Goal: Navigation & Orientation: Understand site structure

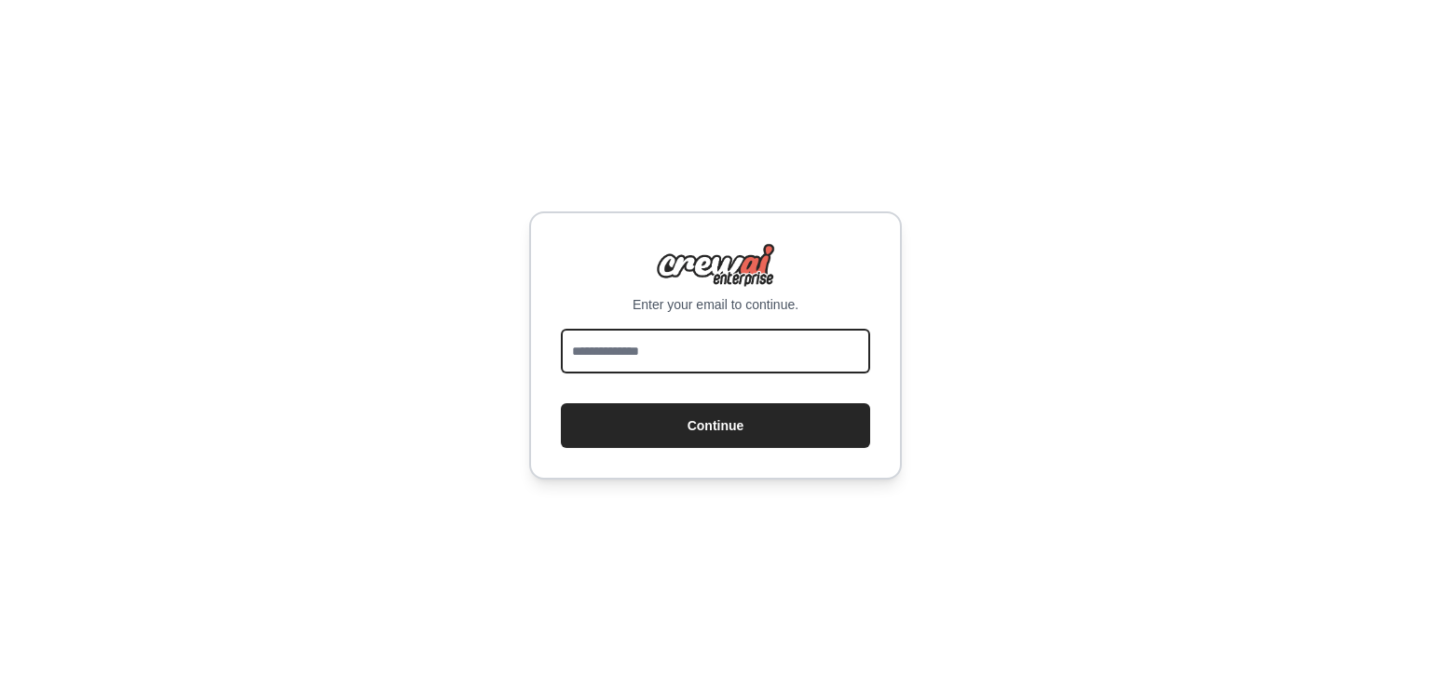
click at [732, 363] on input "email" at bounding box center [715, 351] width 309 height 45
click at [708, 327] on div "Enter your email to continue. Continue" at bounding box center [715, 346] width 373 height 268
click at [710, 327] on div "Enter your email to continue. Continue" at bounding box center [715, 346] width 373 height 268
click at [711, 346] on input "email" at bounding box center [715, 351] width 309 height 45
type input "**********"
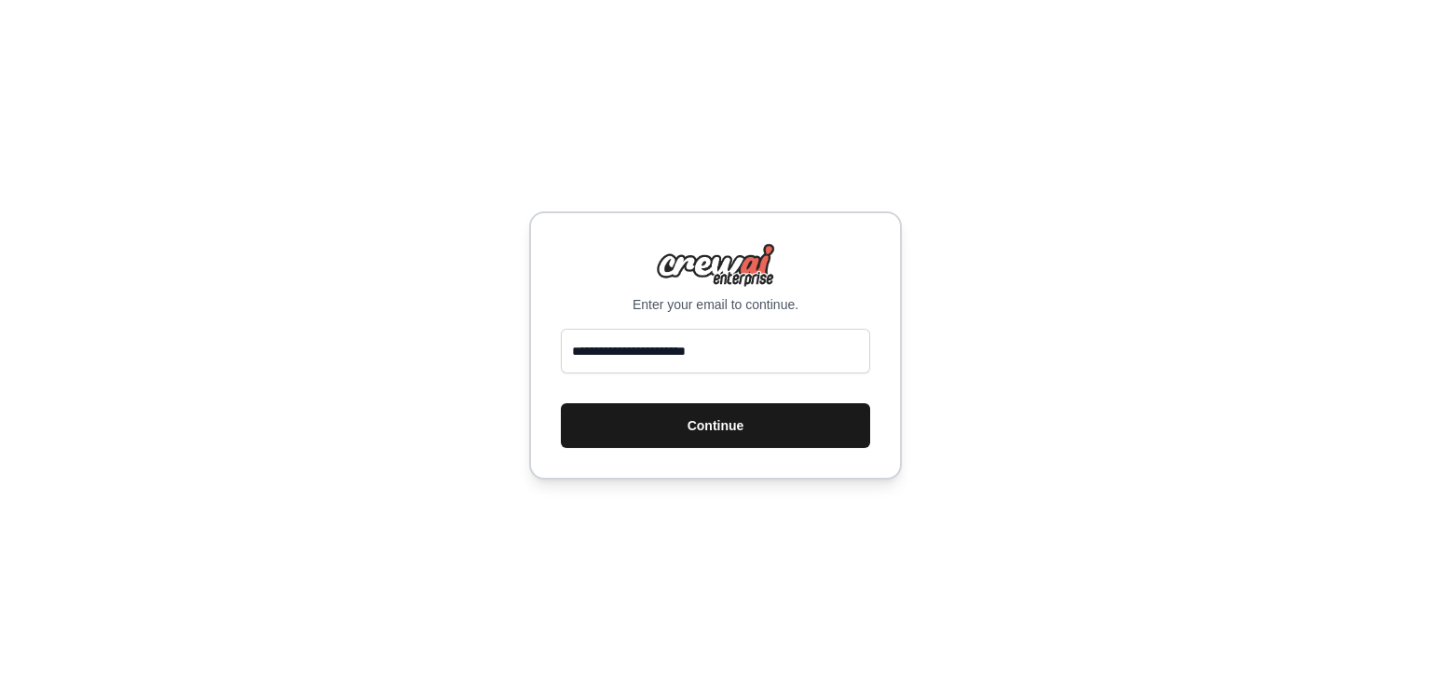
click at [700, 422] on button "Continue" at bounding box center [715, 426] width 309 height 45
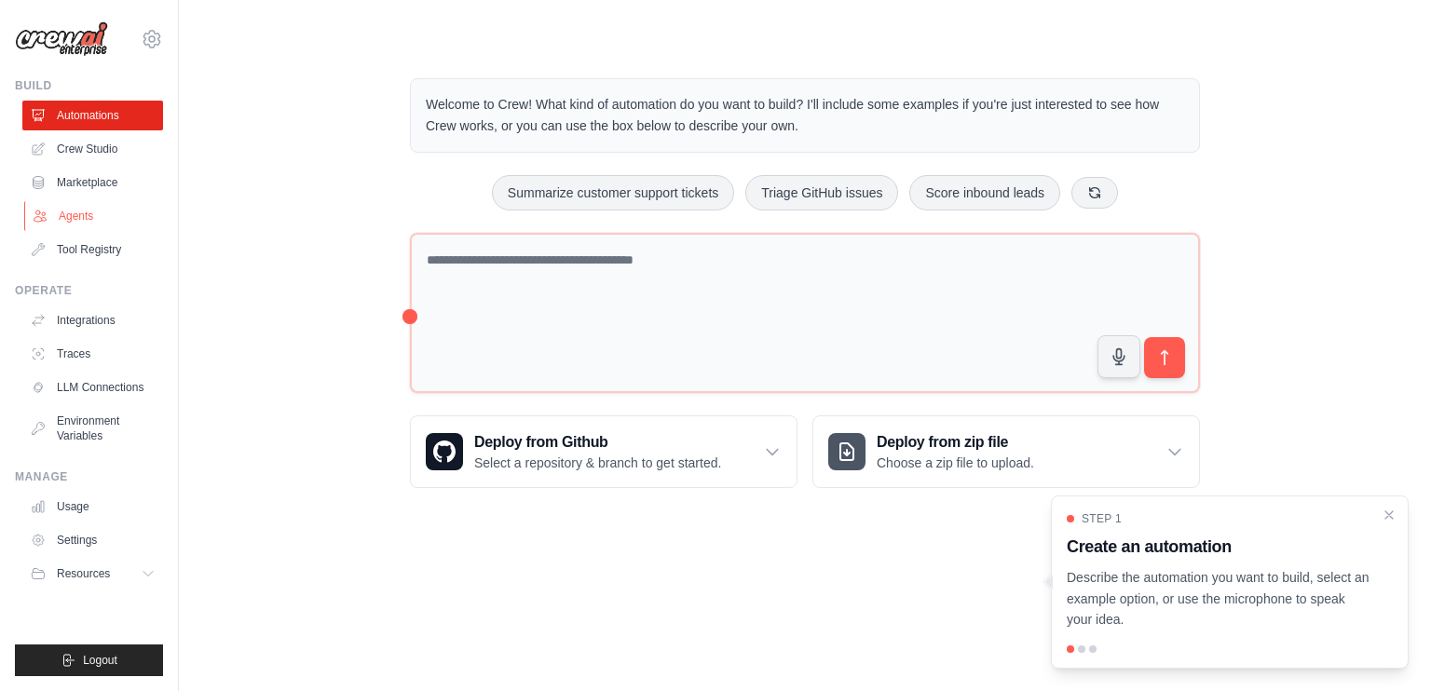
click at [123, 222] on link "Agents" at bounding box center [94, 216] width 141 height 30
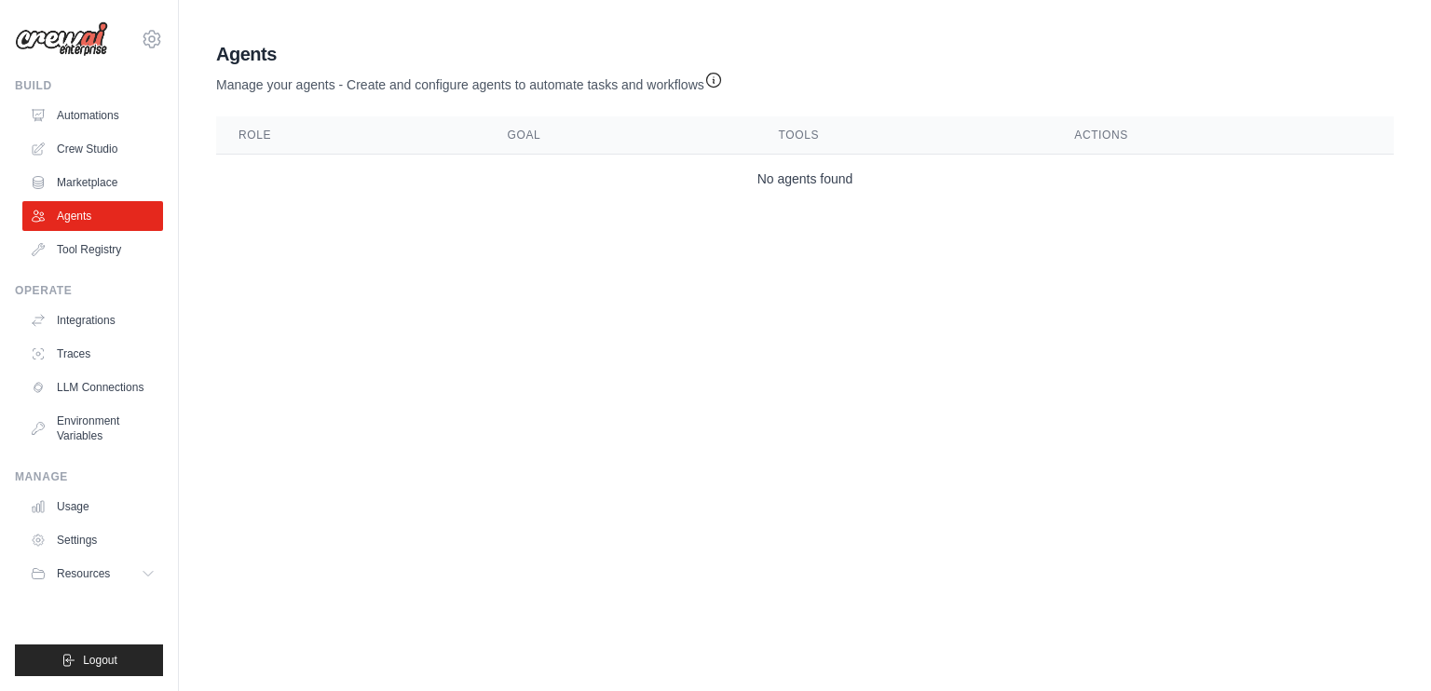
click at [412, 185] on td "No agents found" at bounding box center [805, 179] width 1178 height 49
click at [96, 389] on link "LLM Connections" at bounding box center [94, 388] width 141 height 30
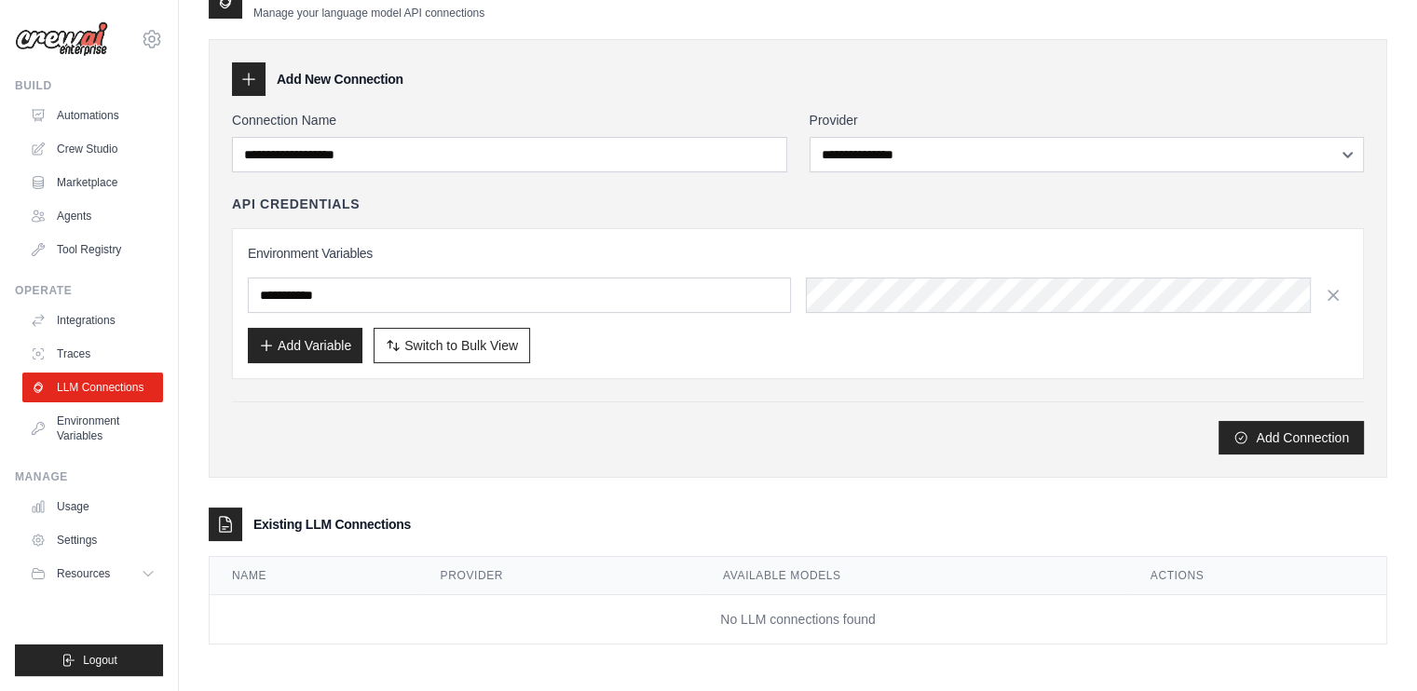
scroll to position [37, 0]
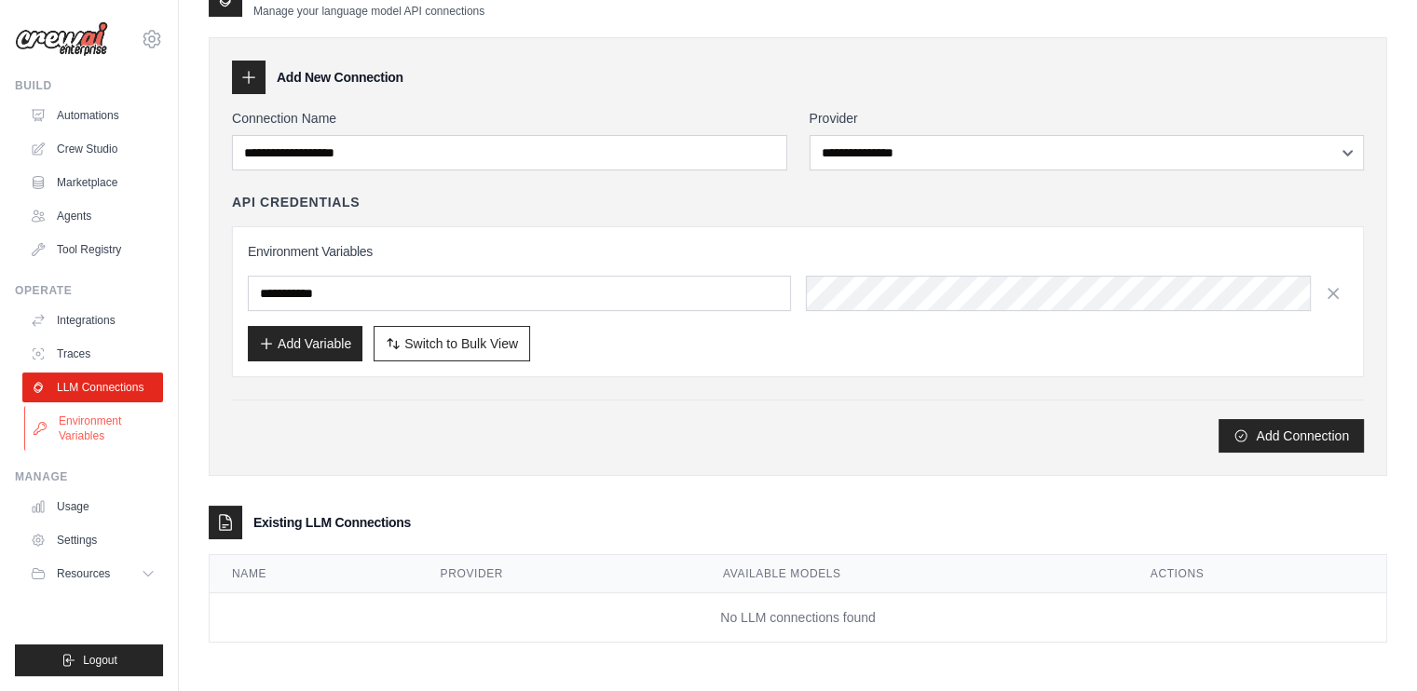
click at [104, 427] on link "Environment Variables" at bounding box center [94, 428] width 141 height 45
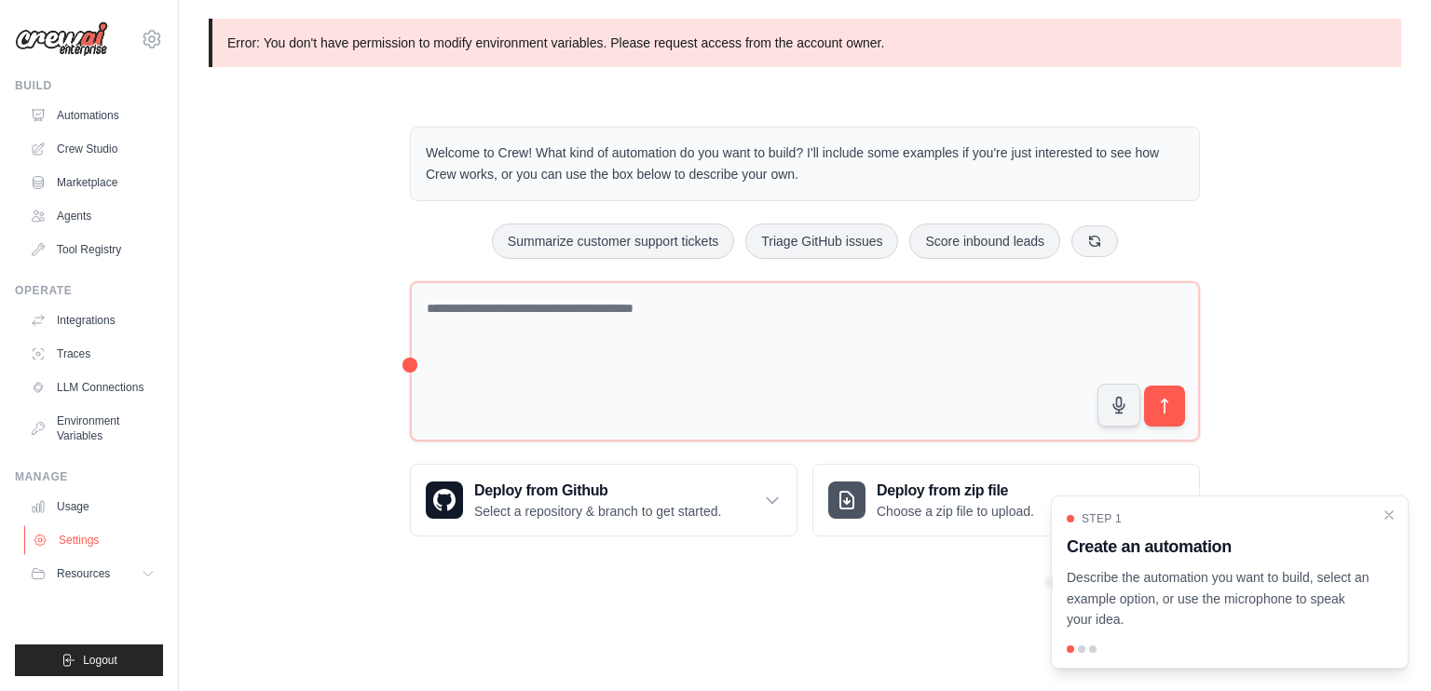
click at [122, 547] on link "Settings" at bounding box center [94, 541] width 141 height 30
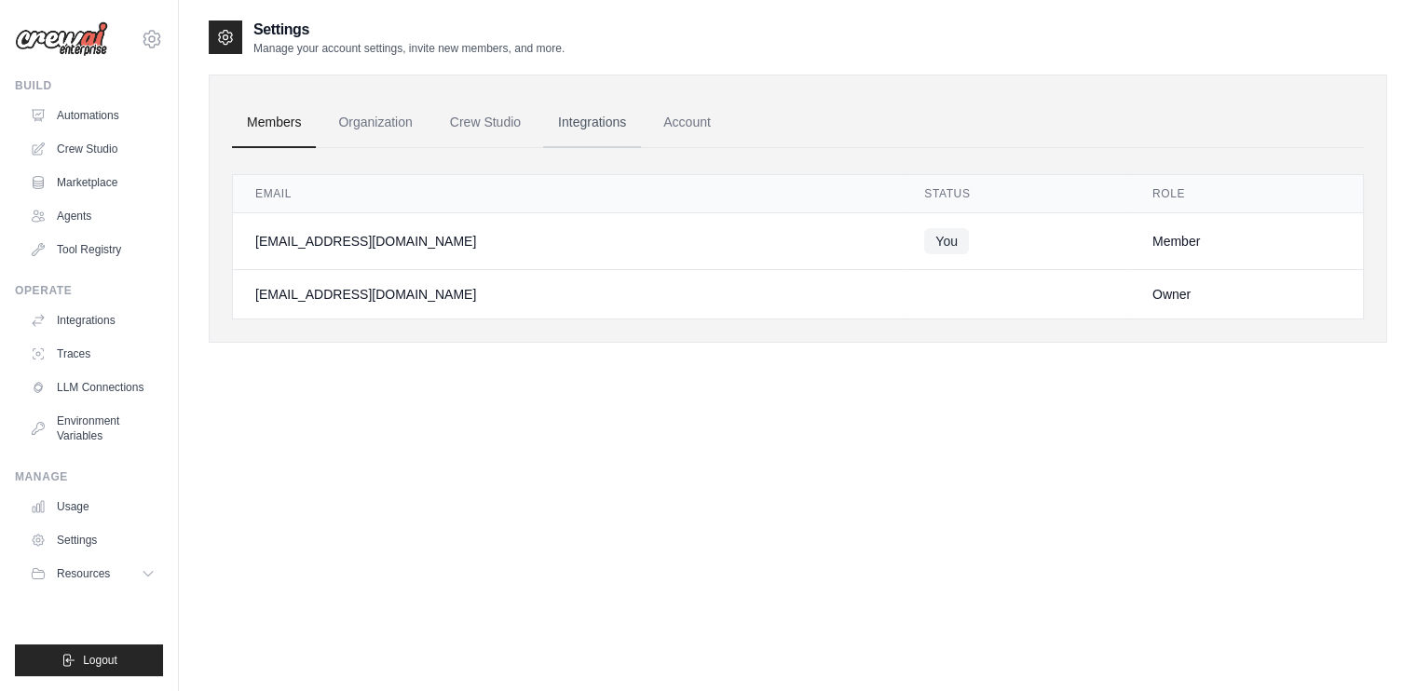
click at [604, 120] on link "Integrations" at bounding box center [592, 123] width 98 height 50
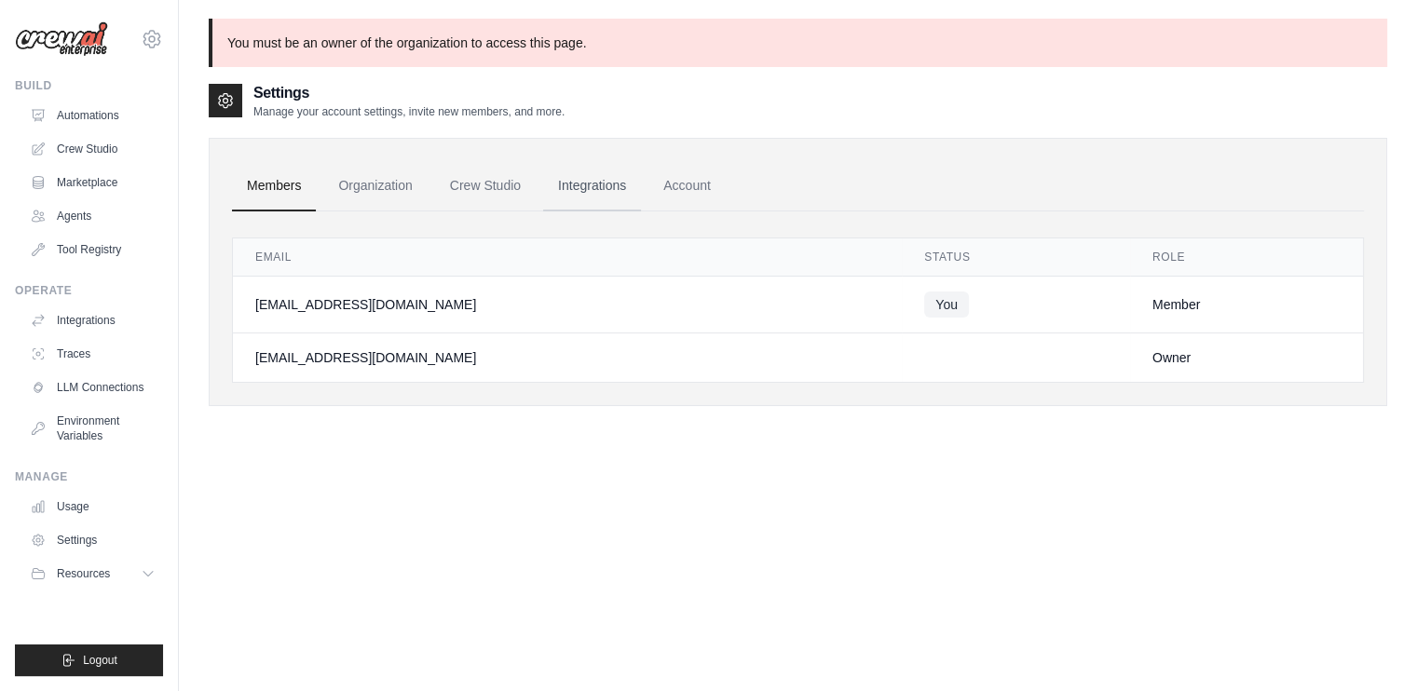
click at [602, 185] on link "Integrations" at bounding box center [592, 186] width 98 height 50
click at [691, 172] on link "Account" at bounding box center [687, 186] width 77 height 50
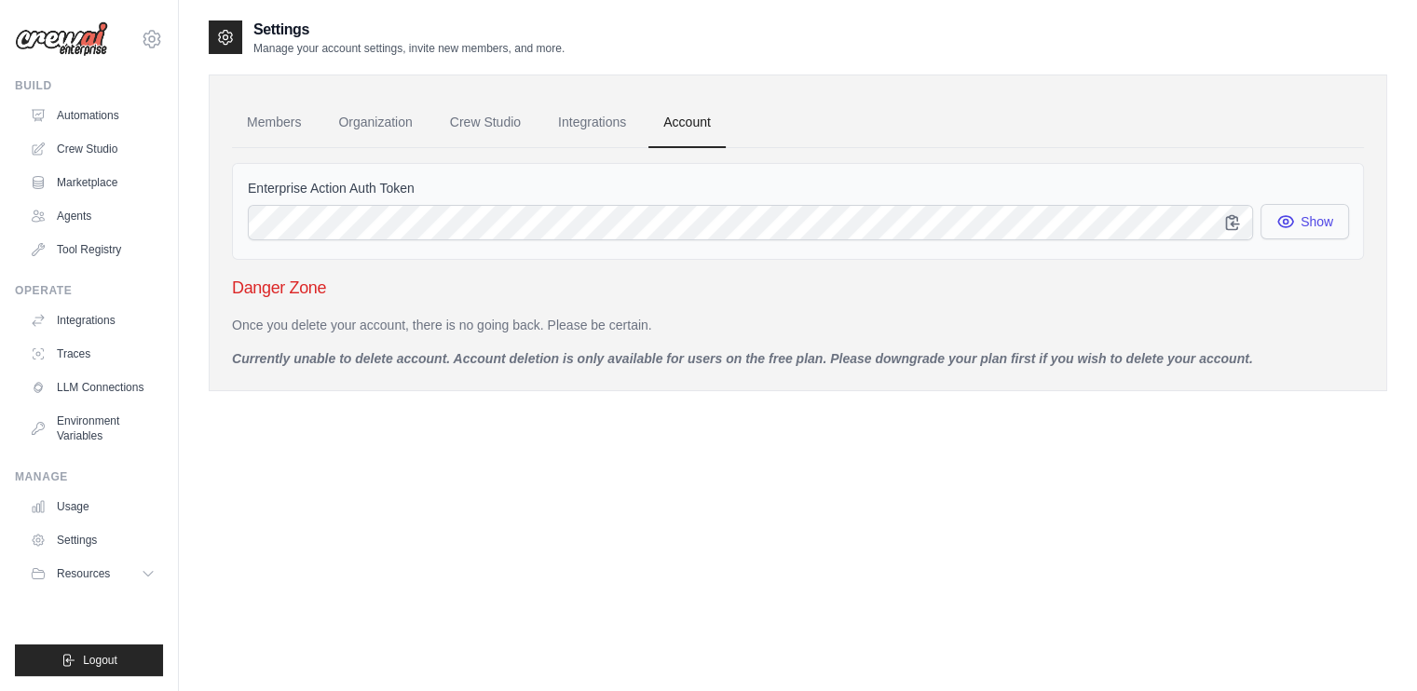
click at [1283, 222] on icon "button" at bounding box center [1285, 222] width 5 height 5
click at [1230, 216] on icon "button" at bounding box center [1232, 222] width 12 height 14
click at [1369, 349] on div "Members Organization Crew Studio Integrations Account Enterprise Action Auth To…" at bounding box center [798, 233] width 1179 height 317
click at [73, 202] on link "Agents" at bounding box center [94, 216] width 141 height 30
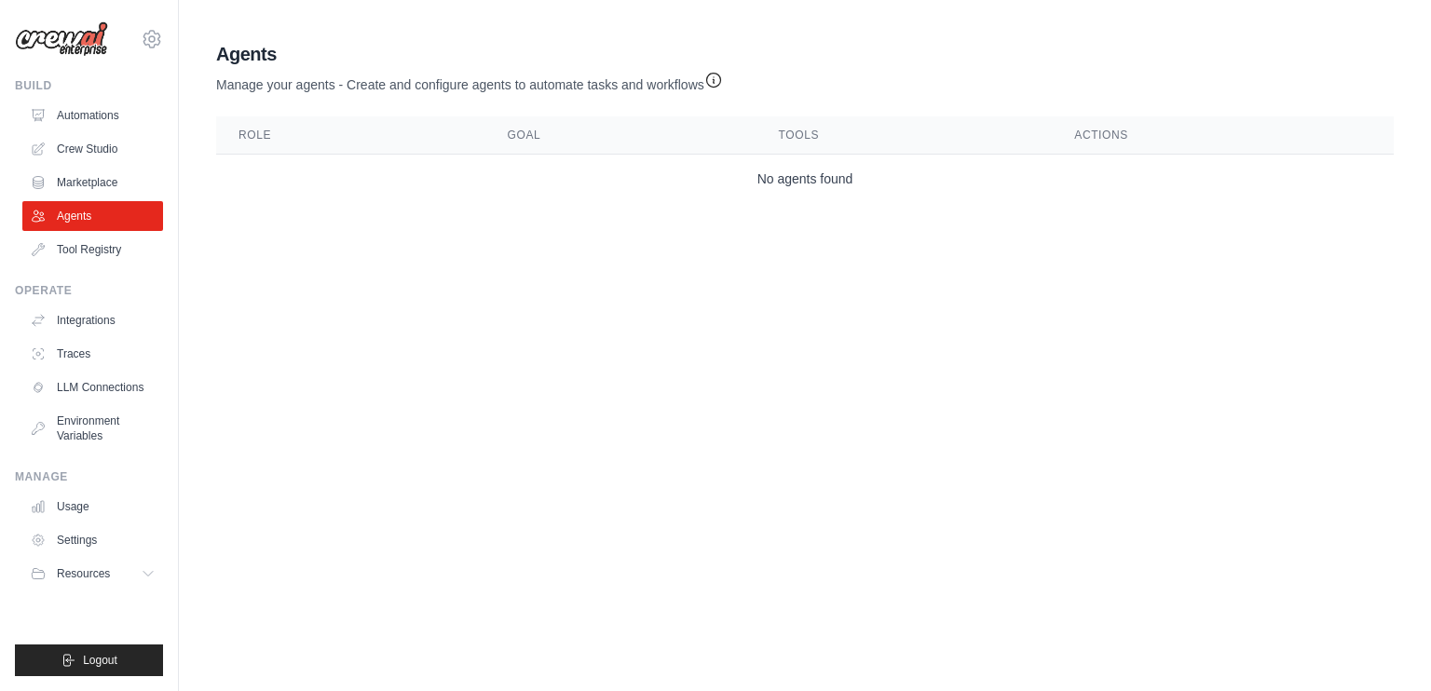
click at [73, 202] on link "Agents" at bounding box center [92, 216] width 141 height 30
click at [714, 83] on icon "button" at bounding box center [714, 79] width 19 height 19
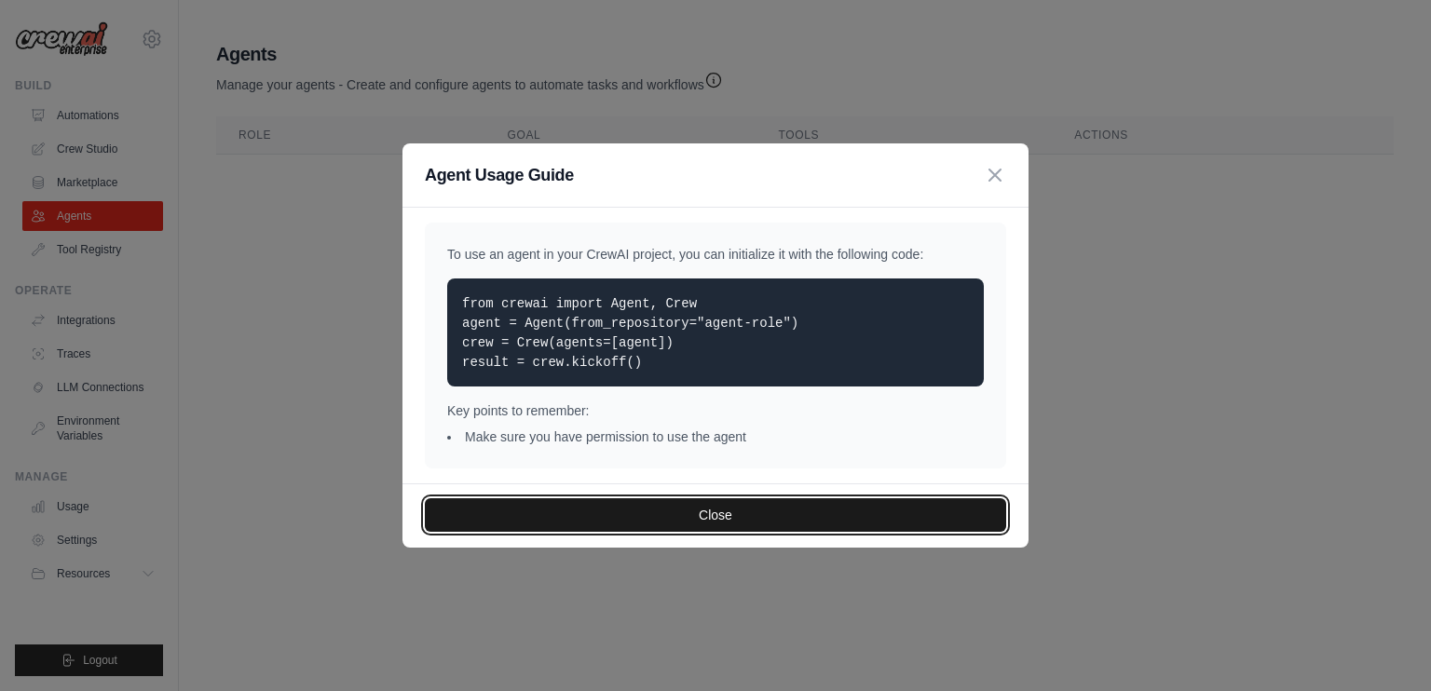
click at [701, 513] on button "Close" at bounding box center [716, 516] width 582 height 34
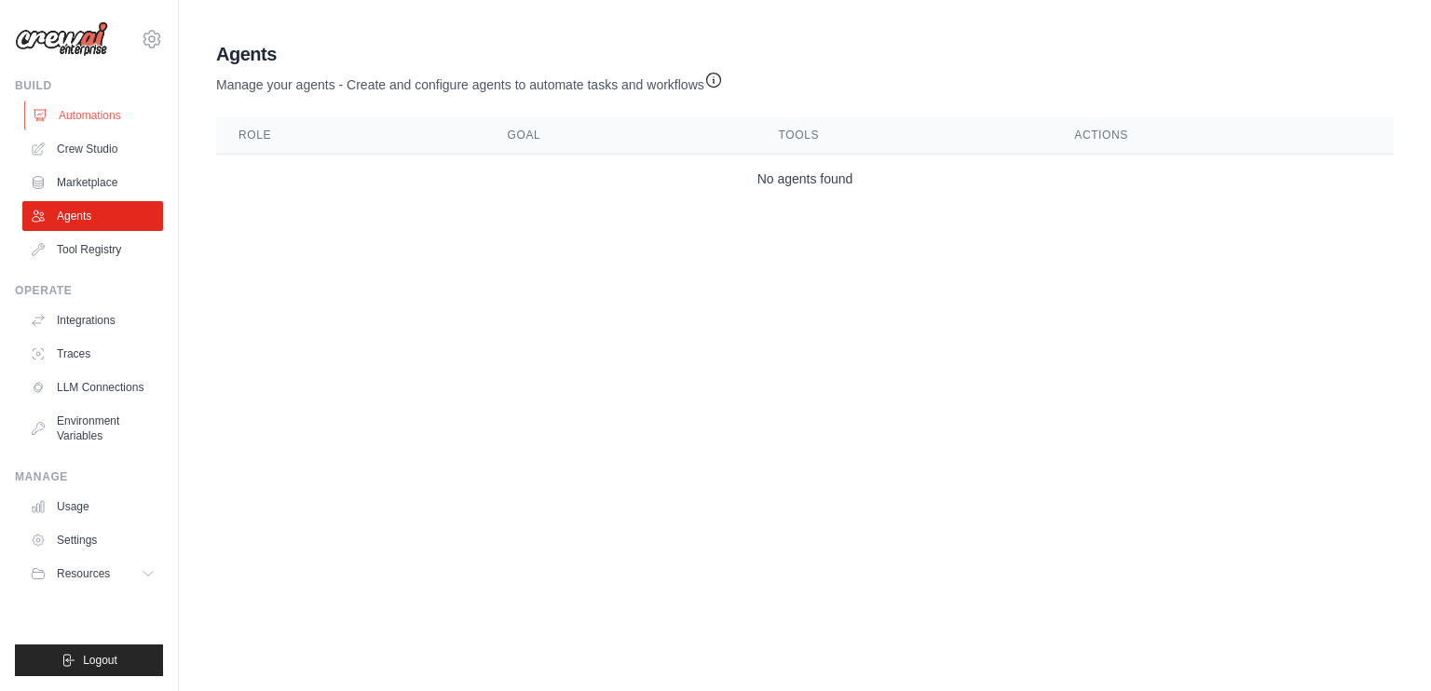
click at [87, 116] on link "Automations" at bounding box center [94, 116] width 141 height 30
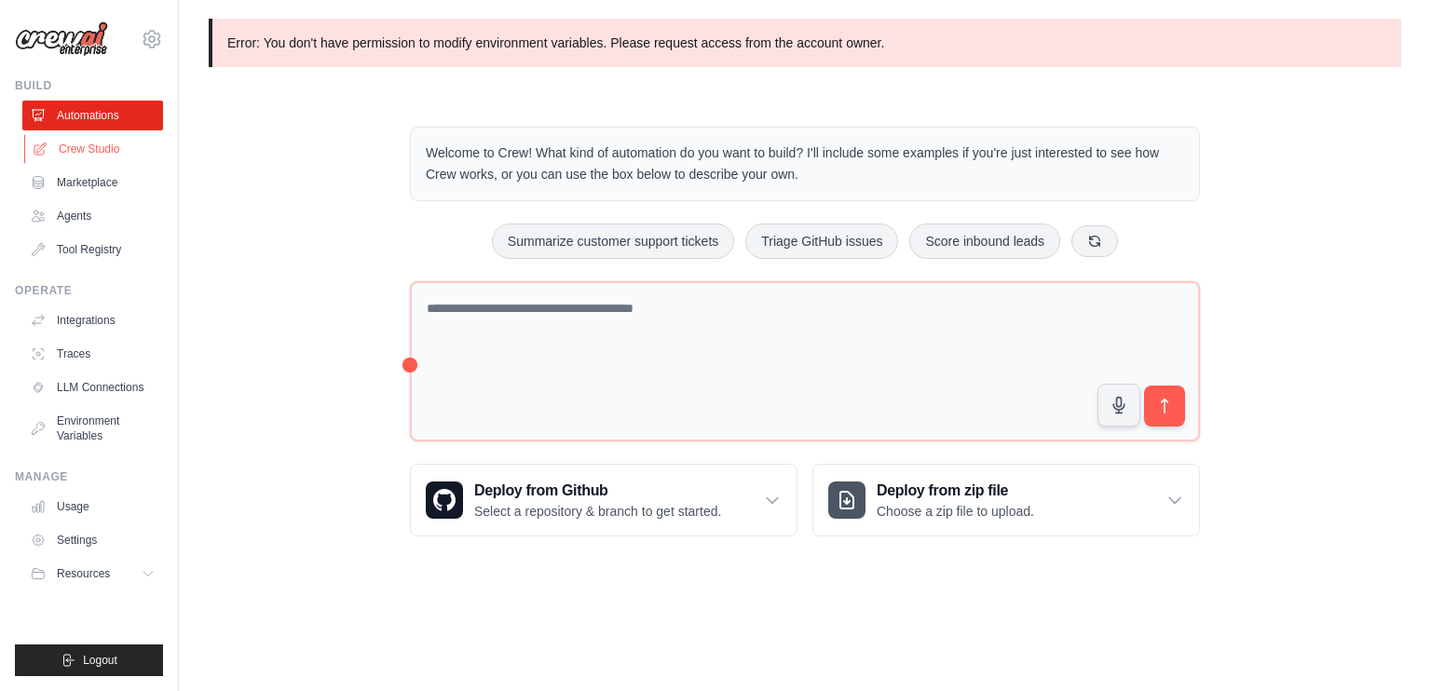
click at [54, 141] on link "Crew Studio" at bounding box center [94, 149] width 141 height 30
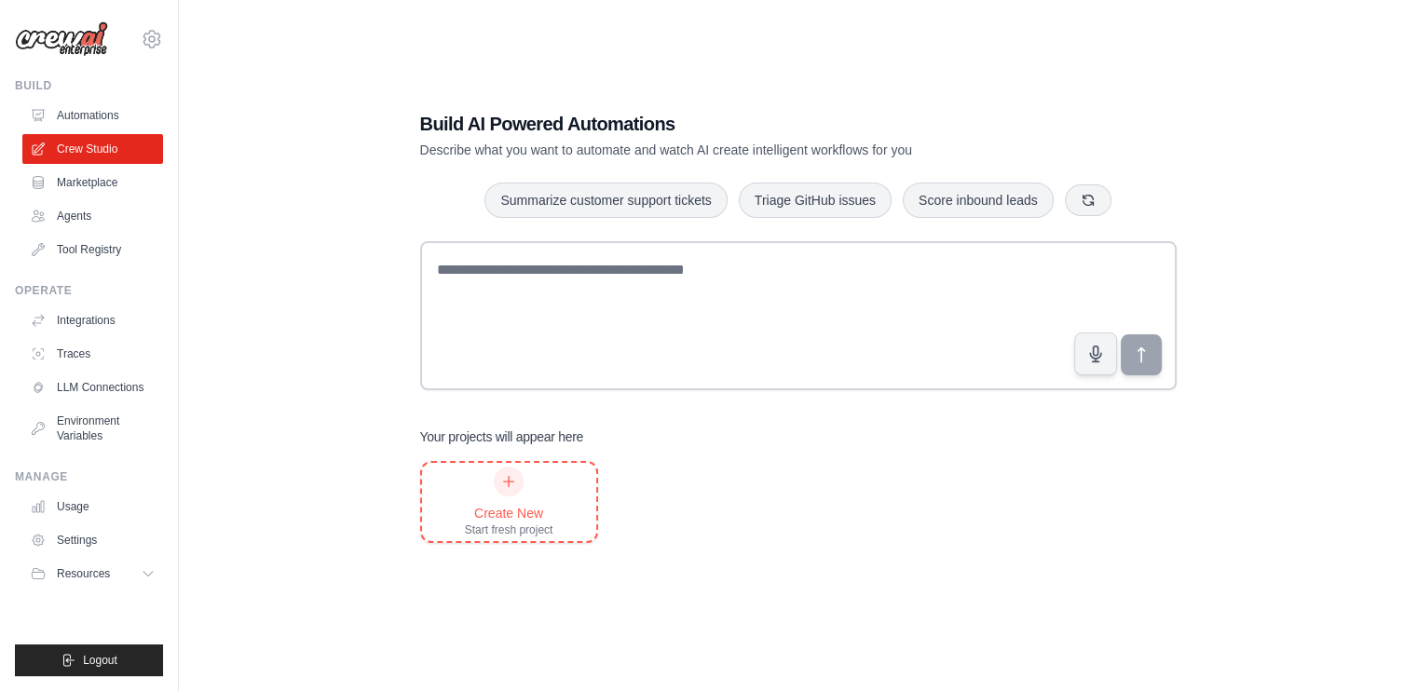
click at [460, 486] on div "Create New Start fresh project" at bounding box center [509, 502] width 174 height 78
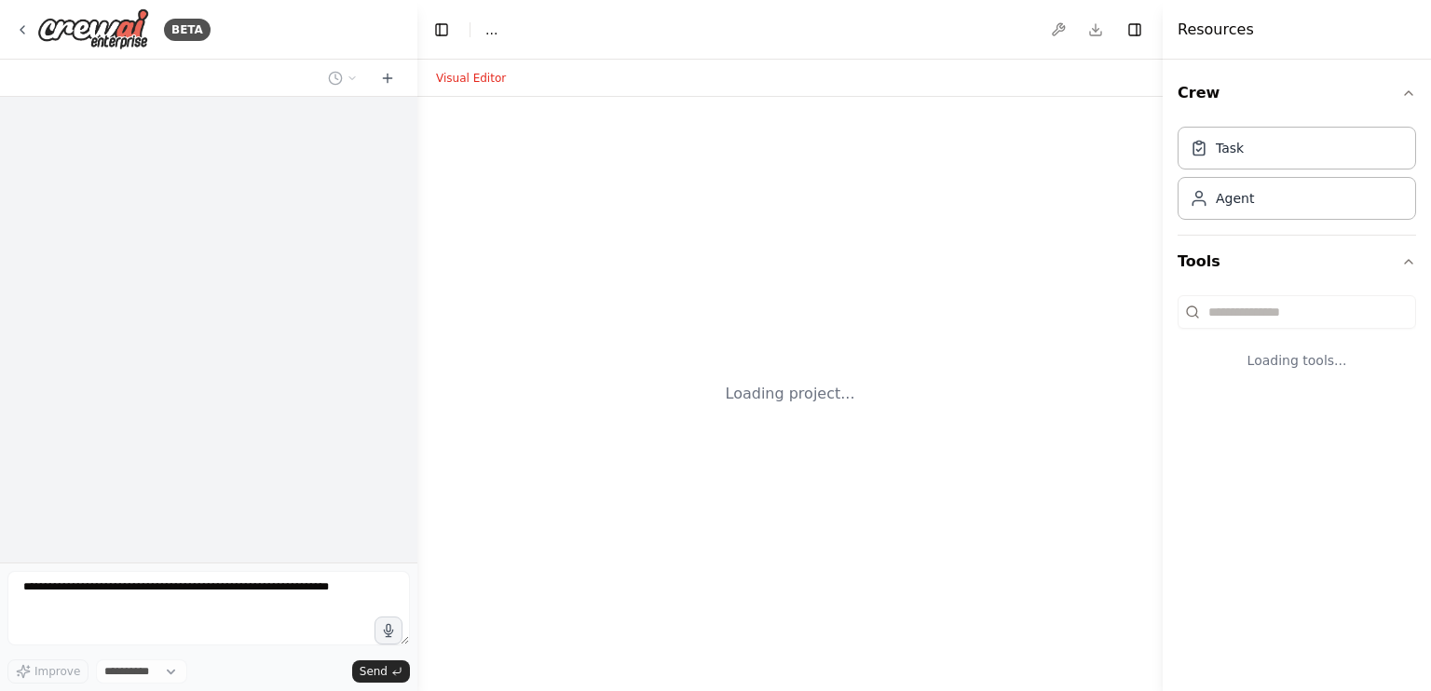
select select "****"
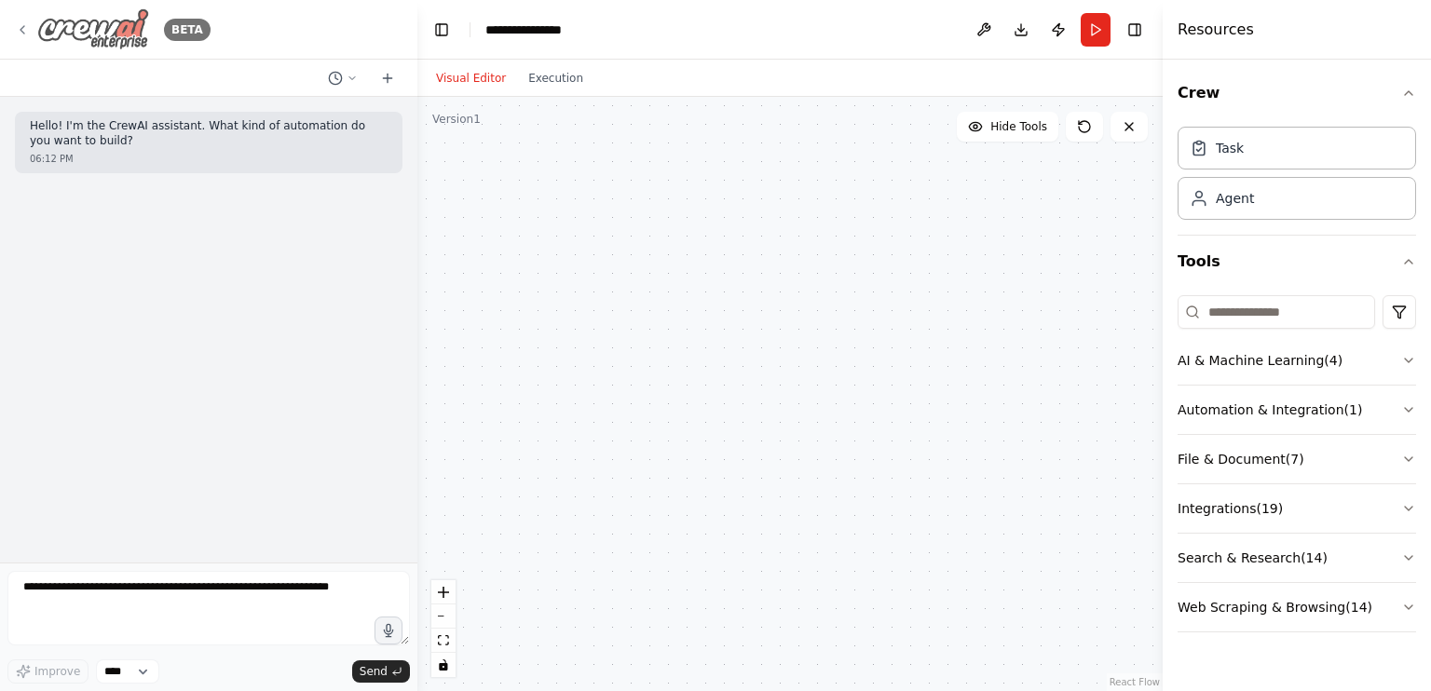
click at [15, 29] on icon at bounding box center [22, 29] width 15 height 15
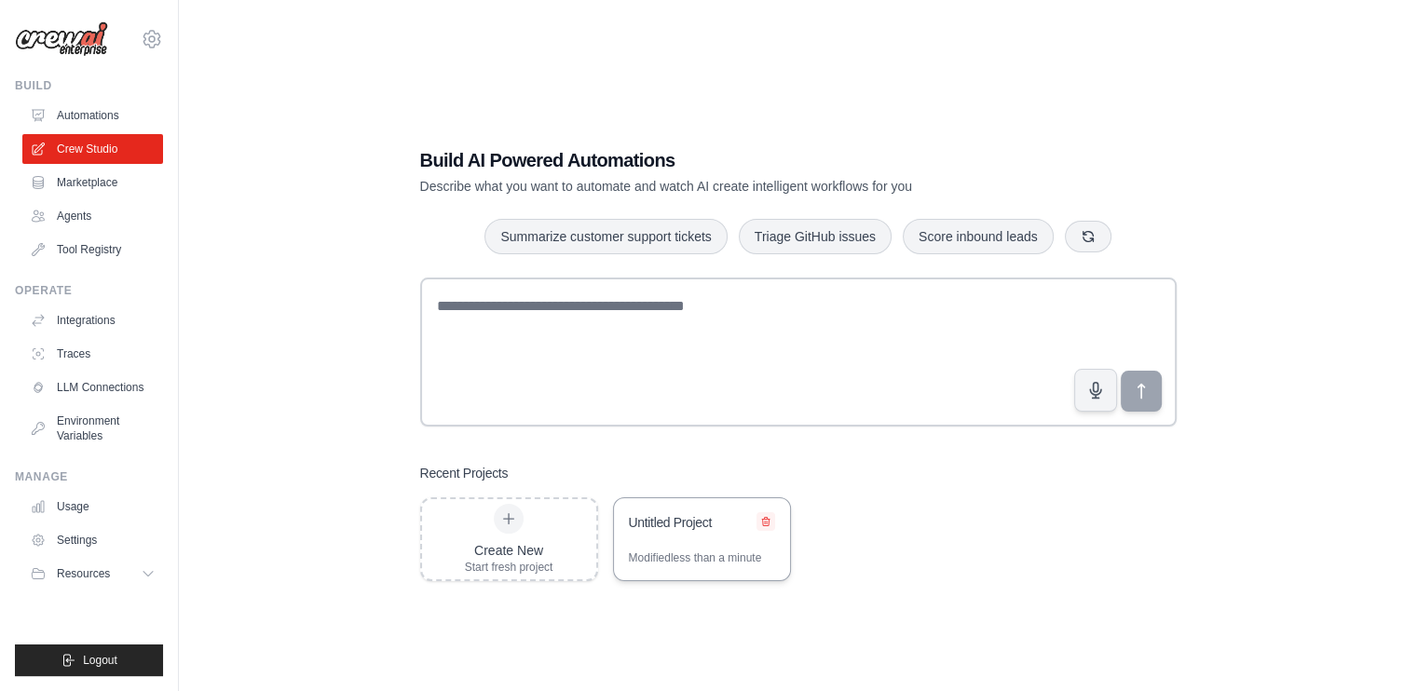
click at [765, 523] on icon at bounding box center [765, 521] width 11 height 11
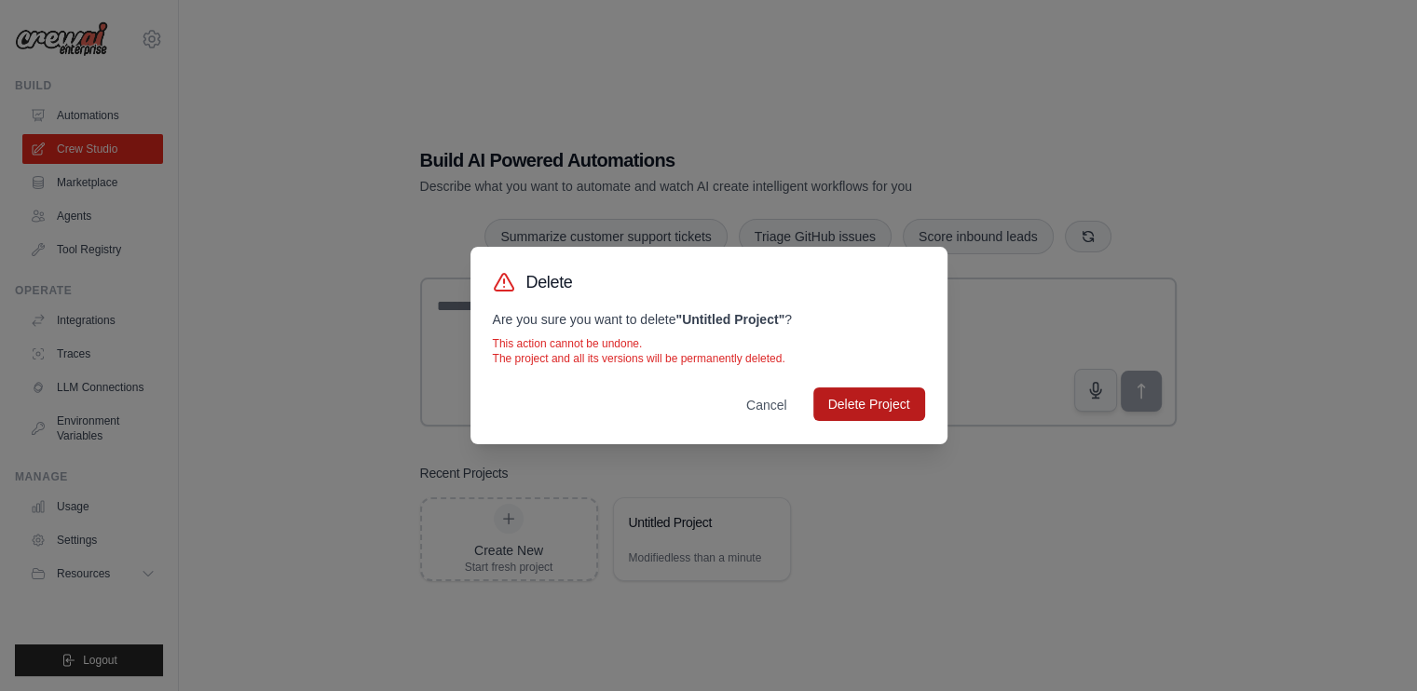
click at [876, 395] on button "Delete Project" at bounding box center [870, 405] width 112 height 34
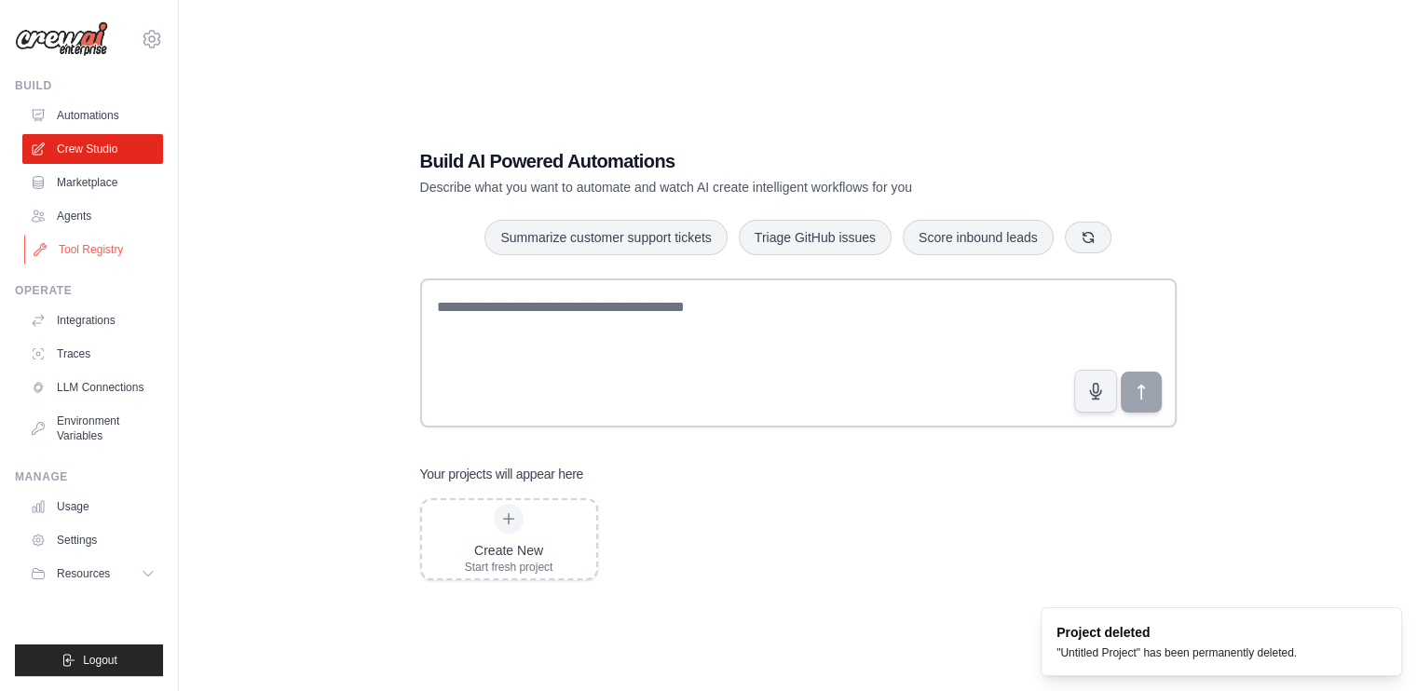
click at [96, 236] on link "Tool Registry" at bounding box center [94, 250] width 141 height 30
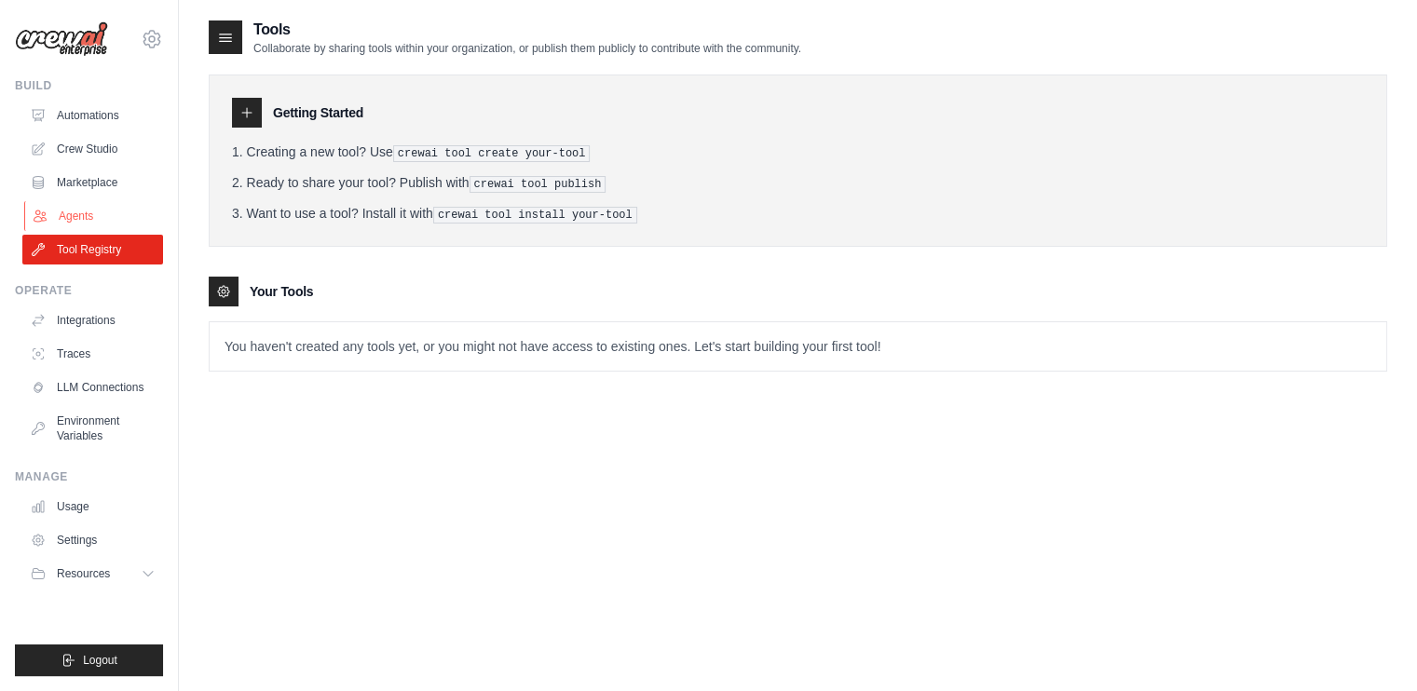
click at [93, 212] on link "Agents" at bounding box center [94, 216] width 141 height 30
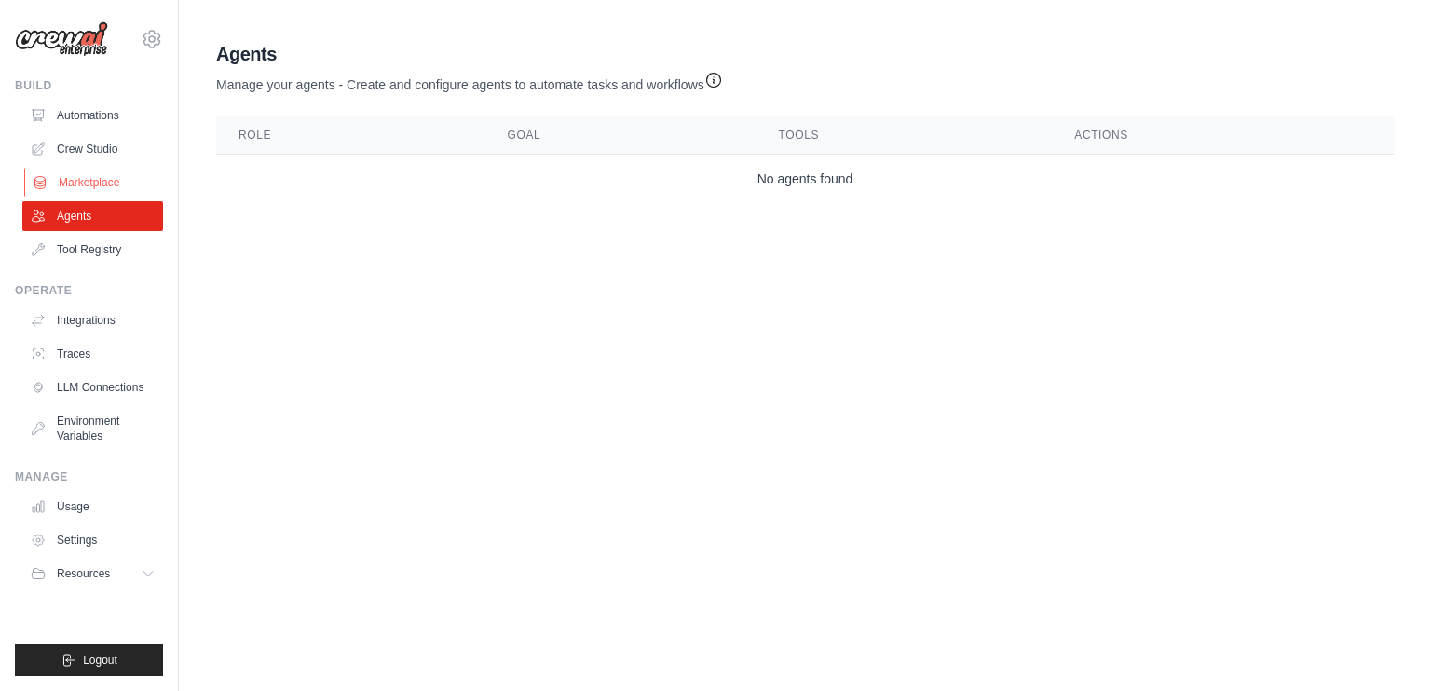
click at [93, 189] on link "Marketplace" at bounding box center [94, 183] width 141 height 30
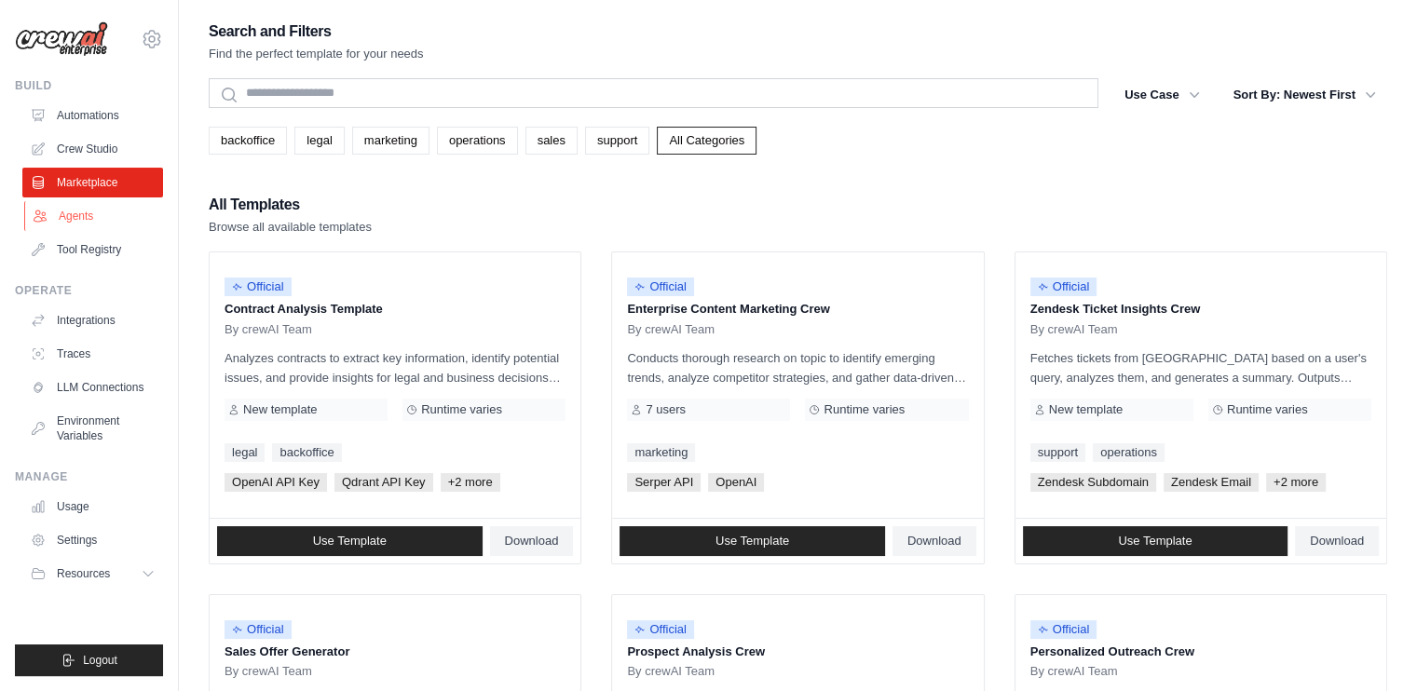
click at [82, 213] on link "Agents" at bounding box center [94, 216] width 141 height 30
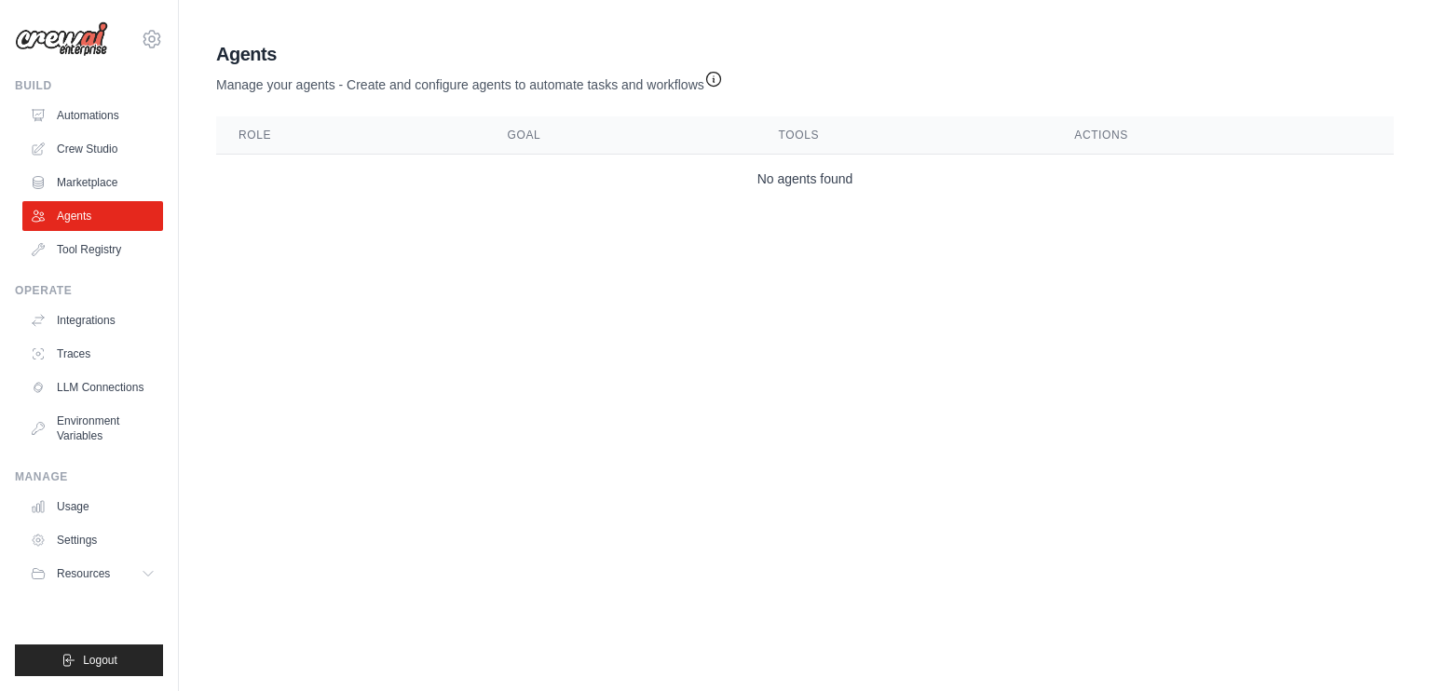
click at [716, 70] on icon "button" at bounding box center [714, 79] width 19 height 19
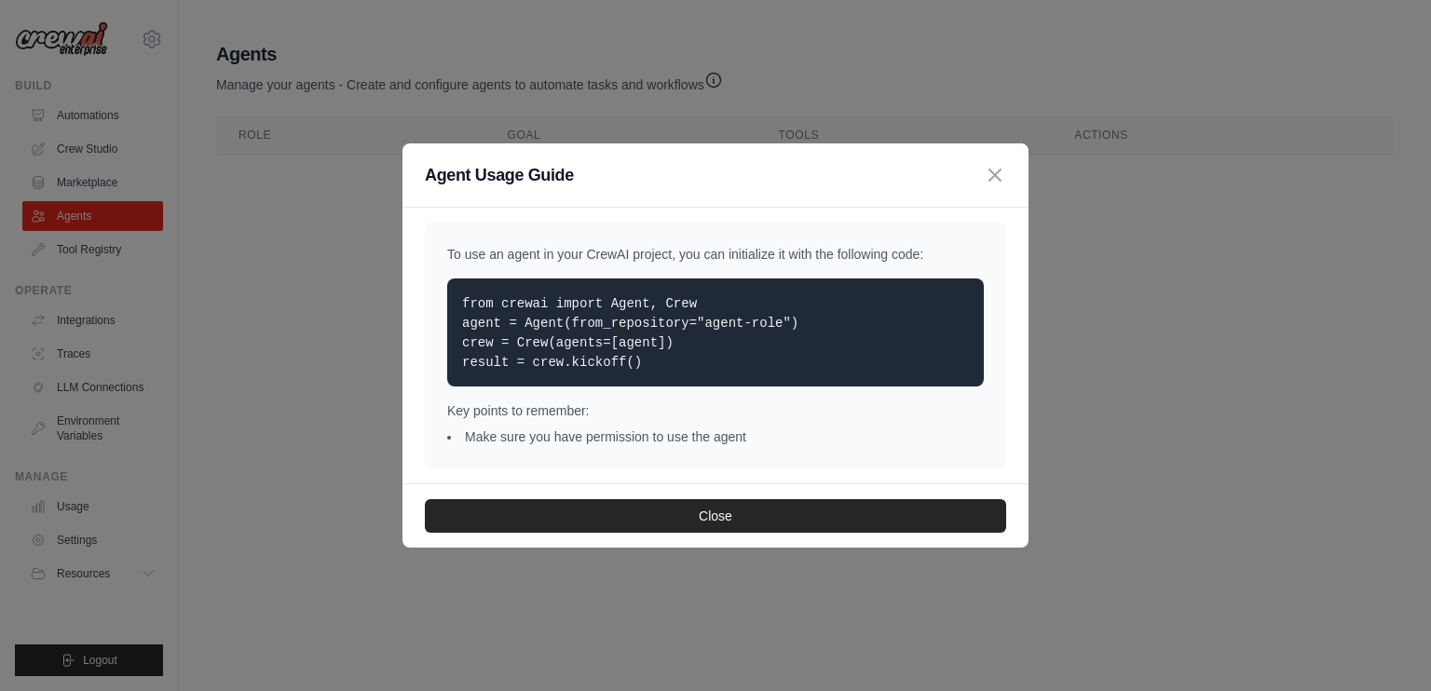
click at [1358, 251] on div "Agent Usage Guide To use an agent in your CrewAI project, you can initialize it…" at bounding box center [715, 345] width 1431 height 691
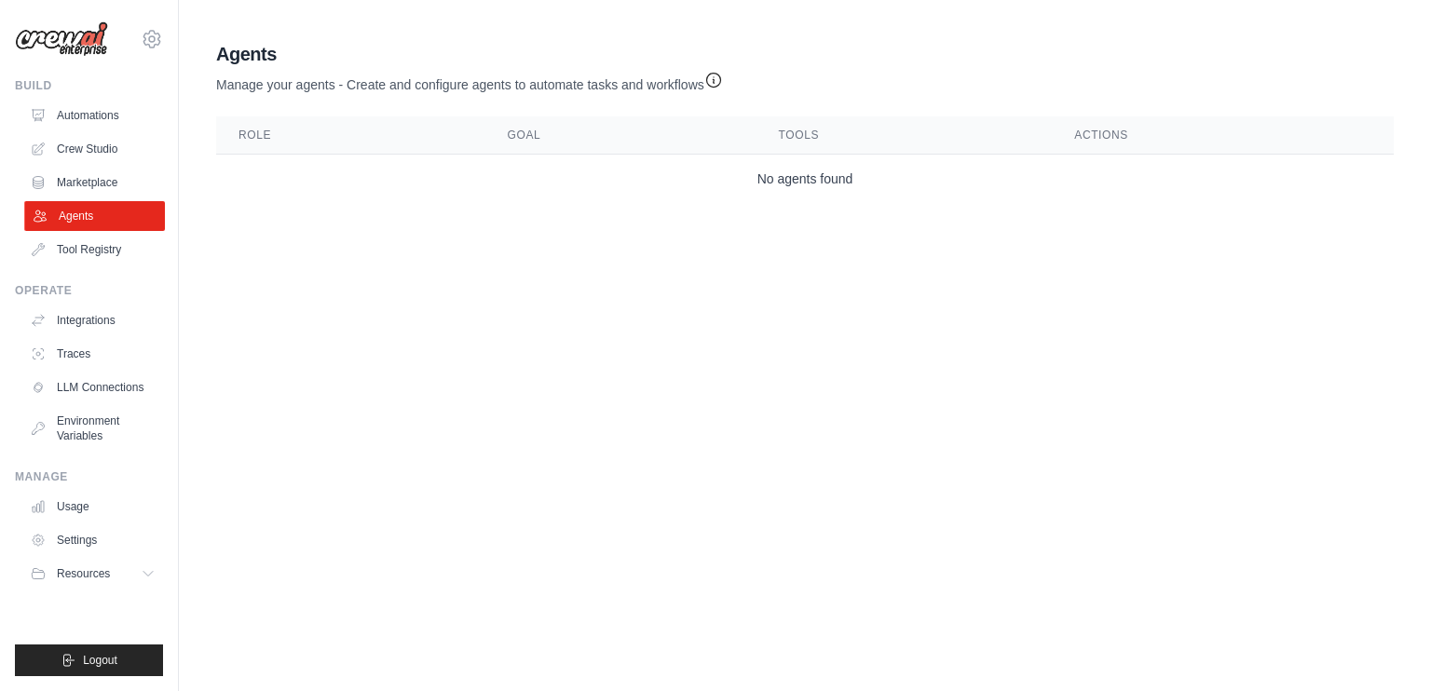
click at [109, 216] on link "Agents" at bounding box center [94, 216] width 141 height 30
click at [90, 128] on link "Automations" at bounding box center [94, 116] width 141 height 30
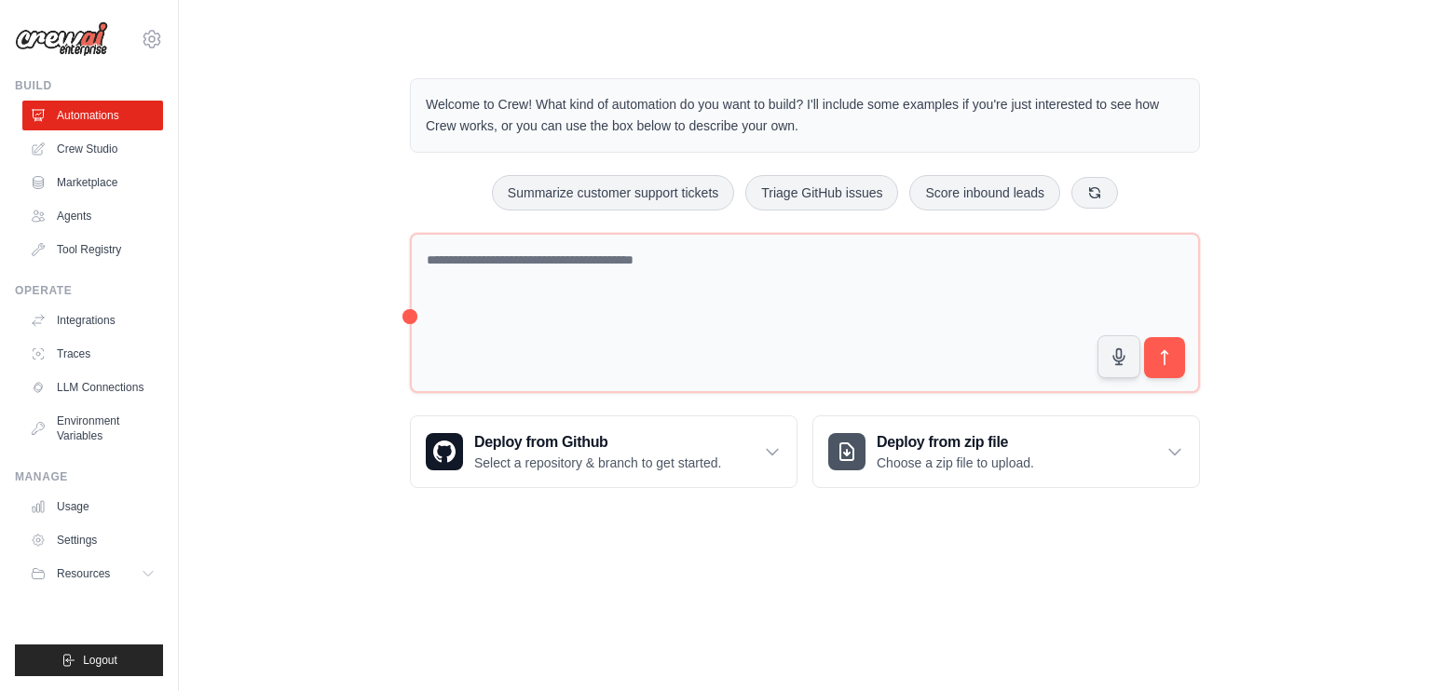
click at [98, 161] on link "Crew Studio" at bounding box center [92, 149] width 141 height 30
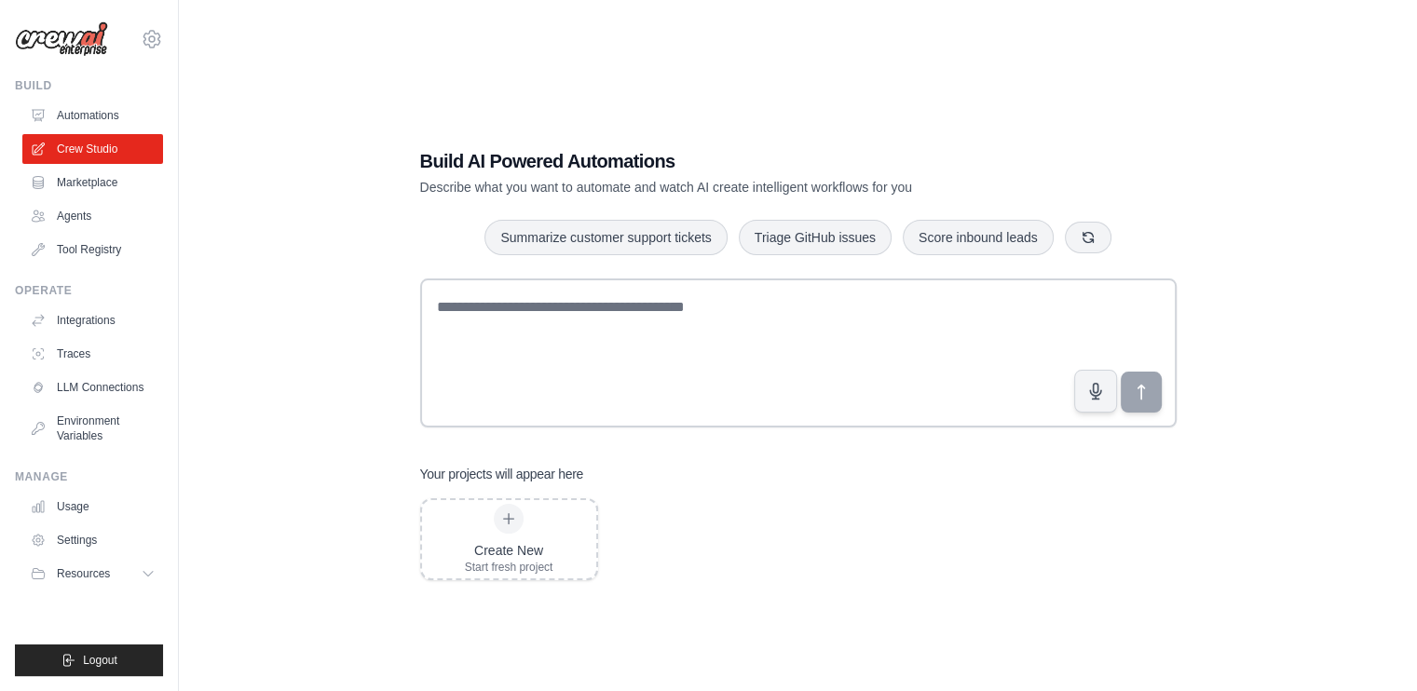
click at [82, 44] on img at bounding box center [61, 38] width 93 height 35
